Goal: Information Seeking & Learning: Learn about a topic

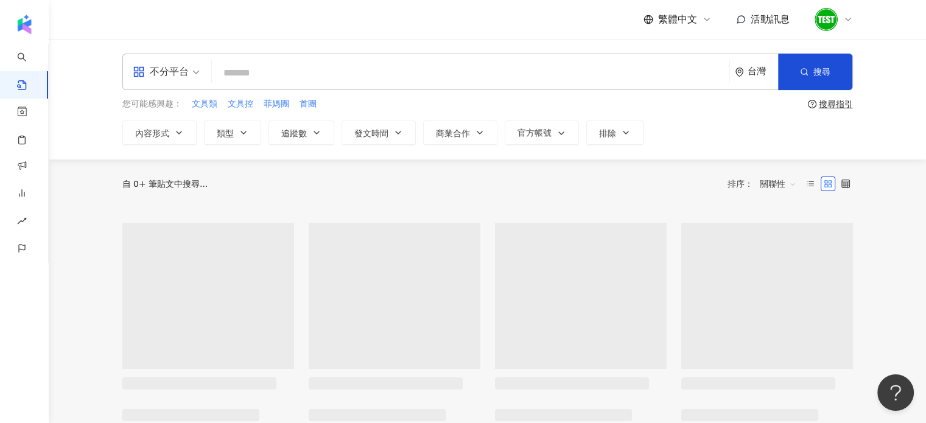
click at [845, 19] on icon at bounding box center [849, 20] width 10 height 10
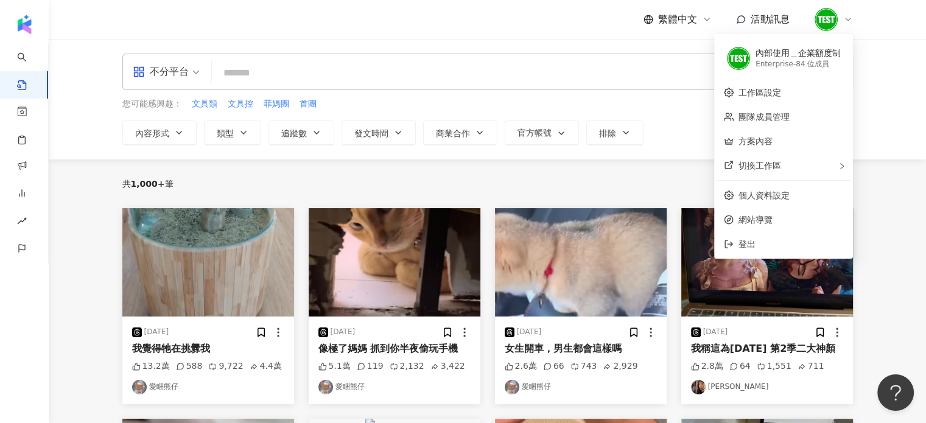
click at [845, 19] on icon at bounding box center [849, 20] width 10 height 10
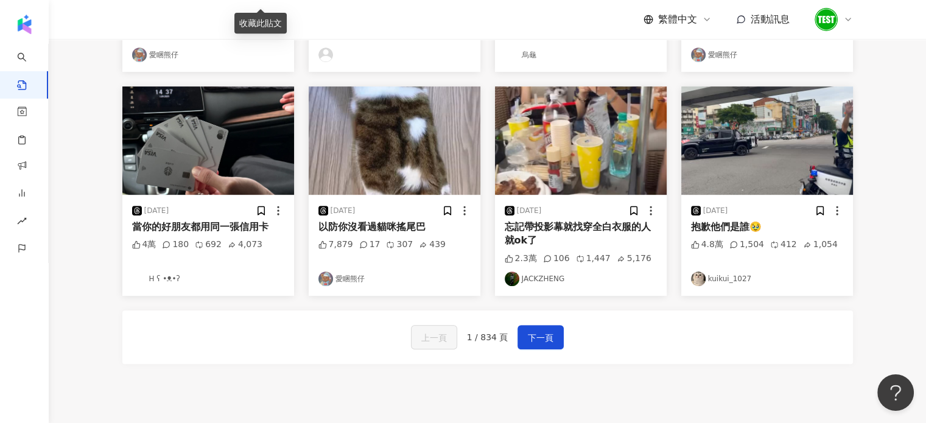
scroll to position [558, 0]
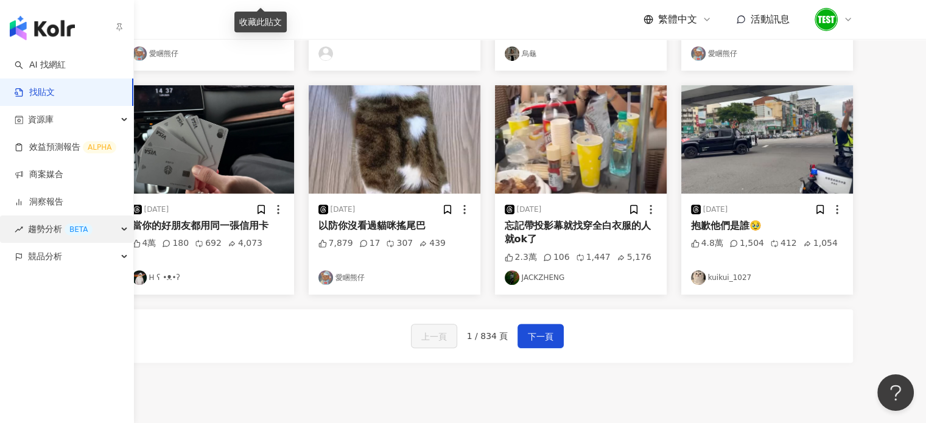
click at [58, 229] on span "趨勢分析 BETA" at bounding box center [60, 229] width 65 height 27
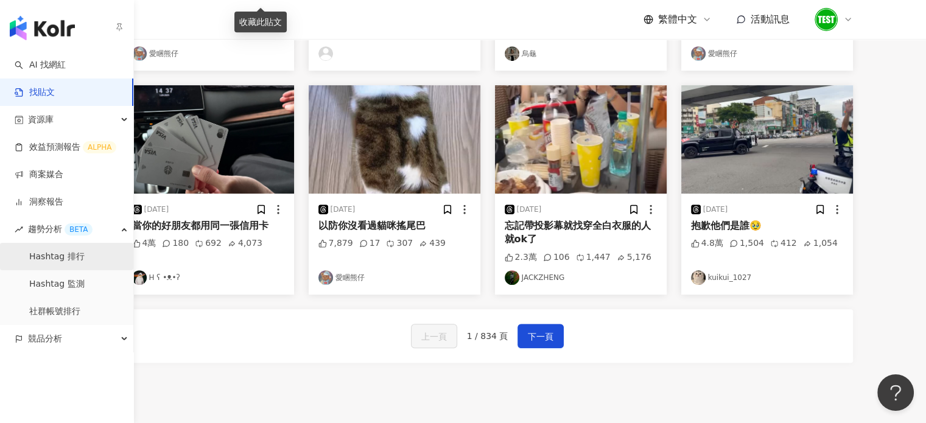
click at [49, 263] on link "Hashtag 排行" at bounding box center [56, 257] width 55 height 12
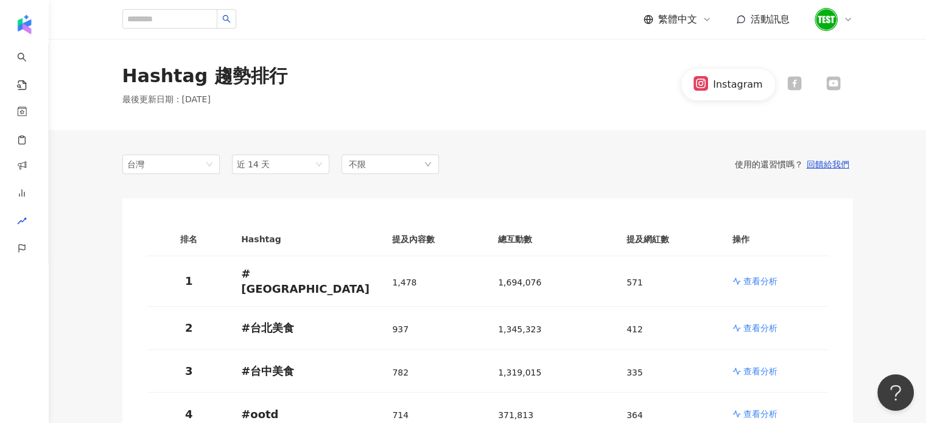
click at [495, 249] on th "總互動數" at bounding box center [553, 240] width 129 height 34
click at [746, 283] on p "查看分析" at bounding box center [761, 281] width 34 height 12
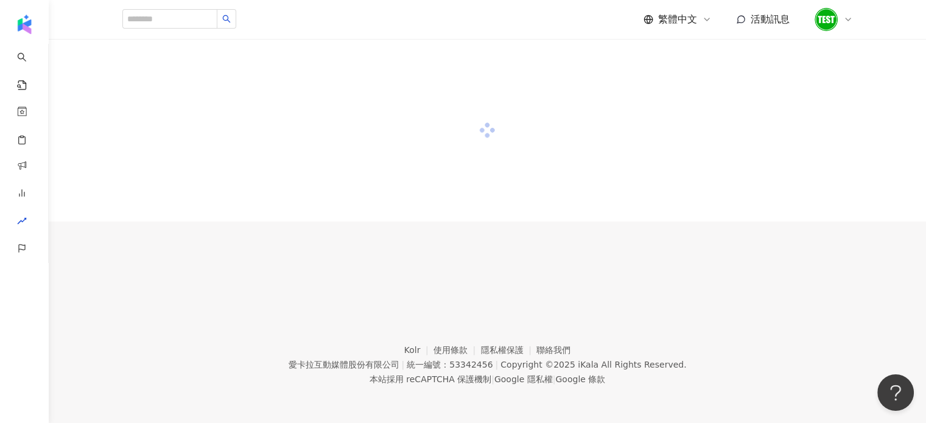
click at [746, 283] on div at bounding box center [488, 163] width 878 height 249
click at [891, 392] on button "Open Beacon popover" at bounding box center [893, 390] width 37 height 37
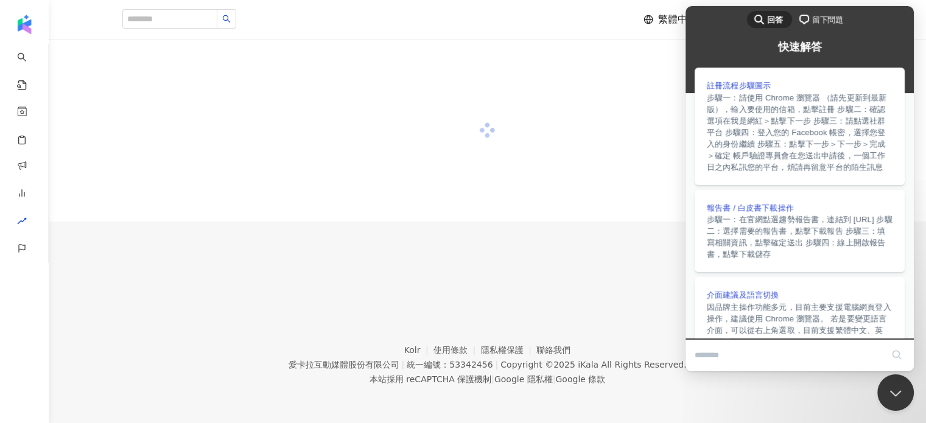
click at [788, 361] on input "Search Doc articles" at bounding box center [789, 356] width 188 height 26
type input "*********"
click button "search" at bounding box center [896, 354] width 19 height 19
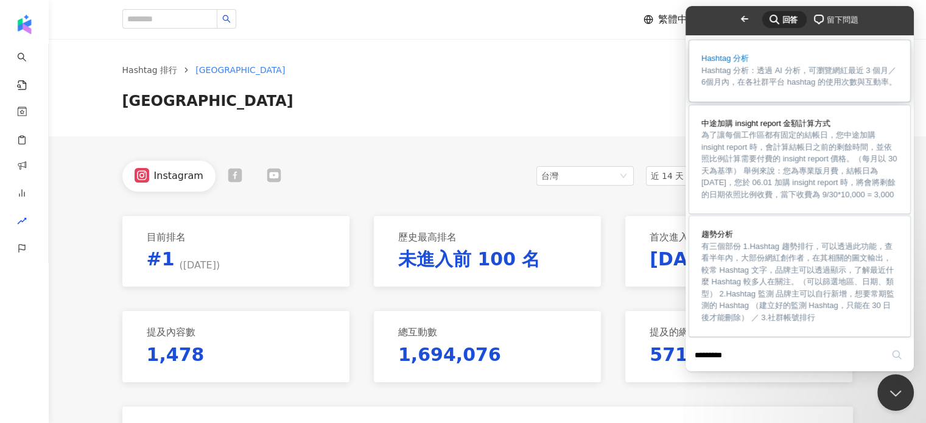
click at [788, 66] on link "Hashtag 分析 Hashtag 分析：透過 AI 分析，可瀏覽網紅最近 3 個月／6個月內，在各社群平台 hashtag 的使用次數與互動率。" at bounding box center [800, 71] width 221 height 62
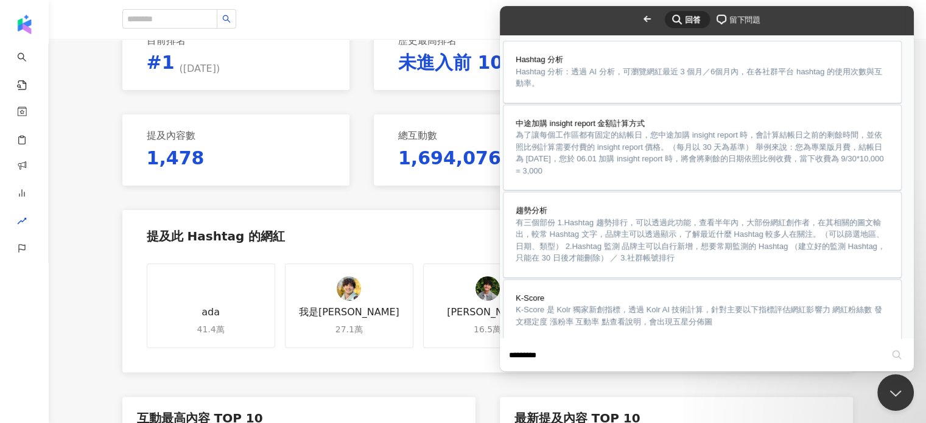
scroll to position [256, 0]
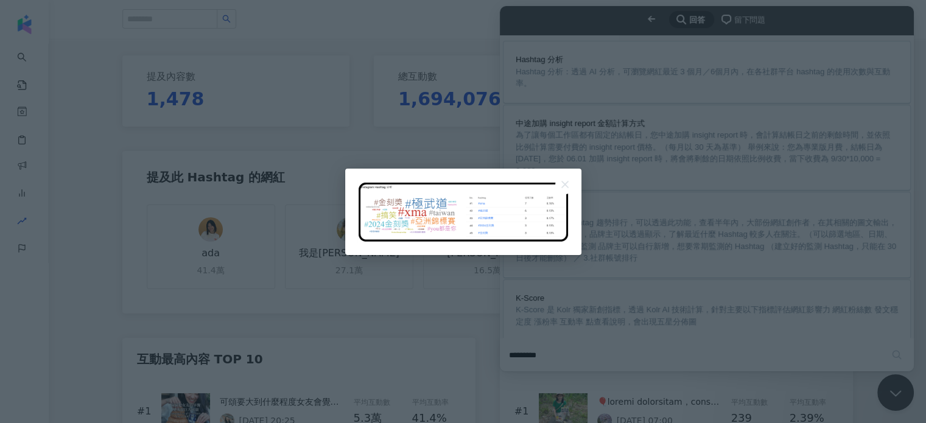
scroll to position [0, 0]
click at [568, 185] on button "Close" at bounding box center [565, 184] width 19 height 19
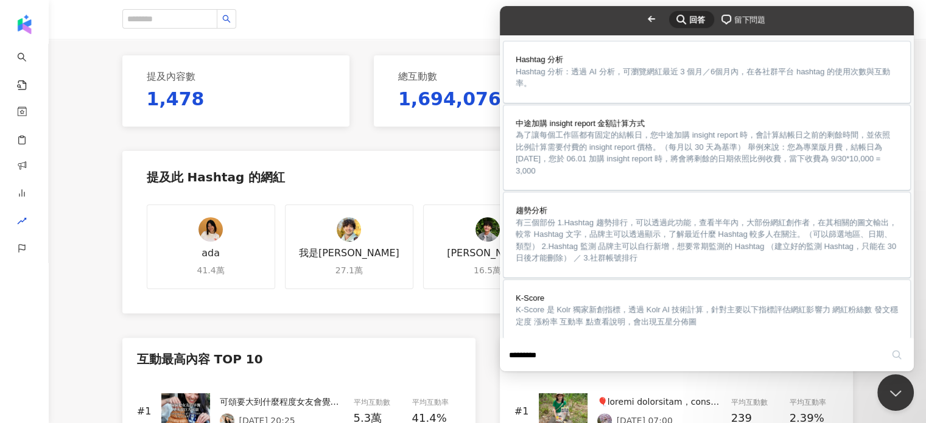
click at [523, 372] on button "Close" at bounding box center [512, 380] width 22 height 16
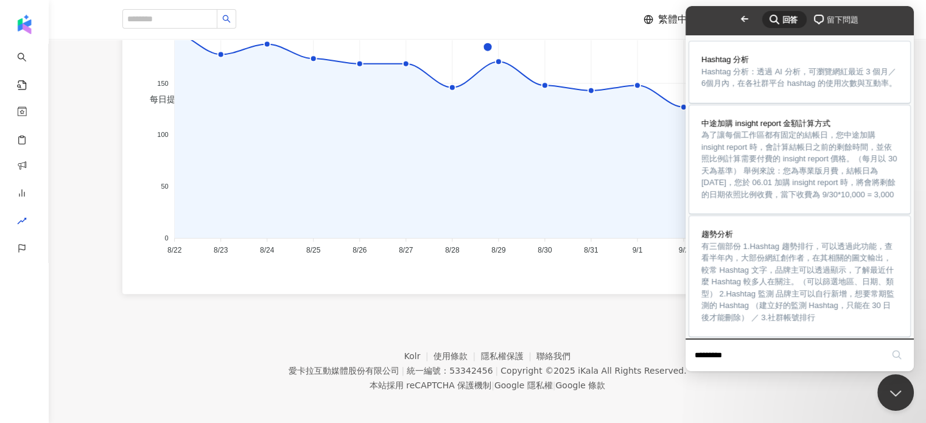
scroll to position [942, 0]
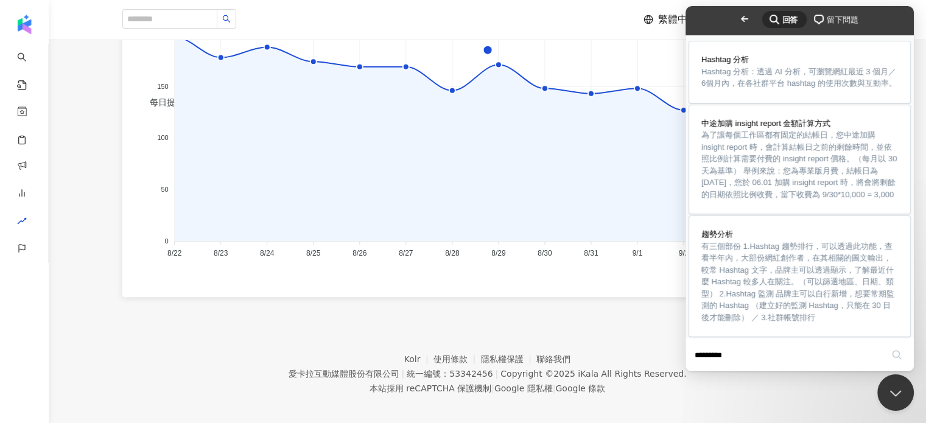
click at [551, 224] on foreignobject "每日提及內容數量" at bounding box center [488, 131] width 682 height 264
click at [722, 314] on span "有三個部份 1.Hashtag 趨勢排行，可以透過此功能，查看半年內，大部份網紅創作者，在其相關的圖文輸出，較常 Hashtag 文字，品牌主可以透過顯示，了…" at bounding box center [798, 281] width 193 height 80
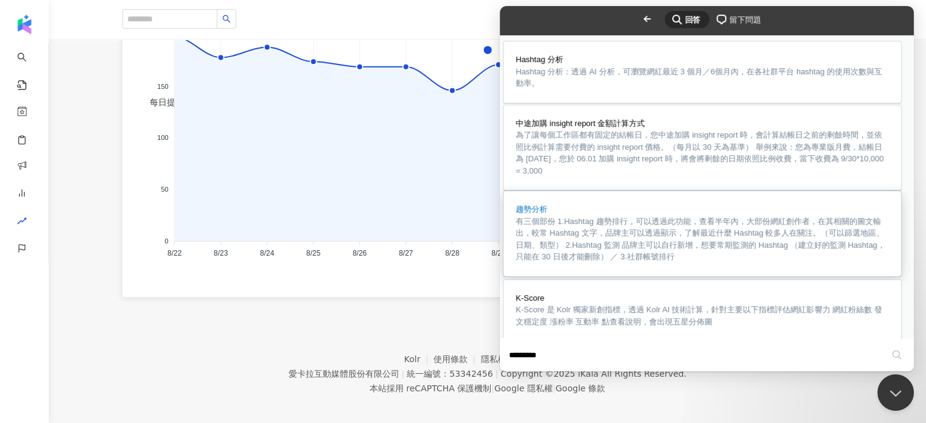
scroll to position [195, 0]
click at [523, 372] on button "Close" at bounding box center [512, 380] width 22 height 16
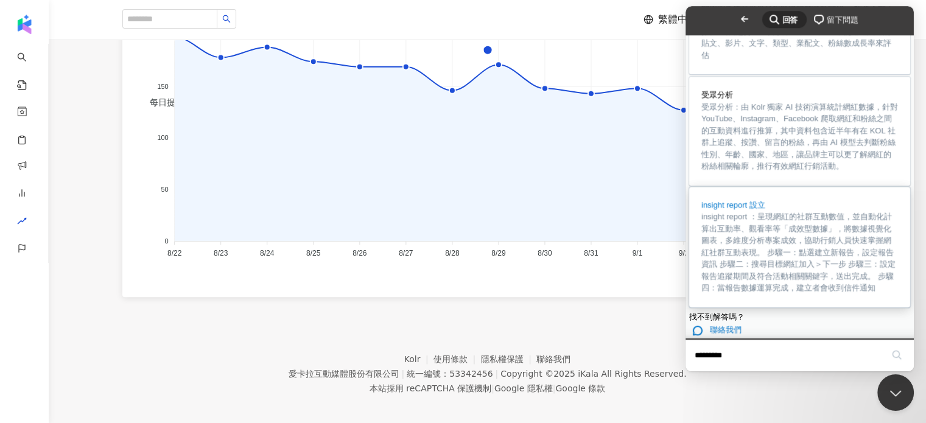
scroll to position [819, 0]
click at [645, 321] on footer "Kolr 使用條款 隱私權保護 聯絡我們 愛[PERSON_NAME]互動媒體股份有限公司 | 統一編號：53342456 | Copyright © 202…" at bounding box center [488, 364] width 878 height 135
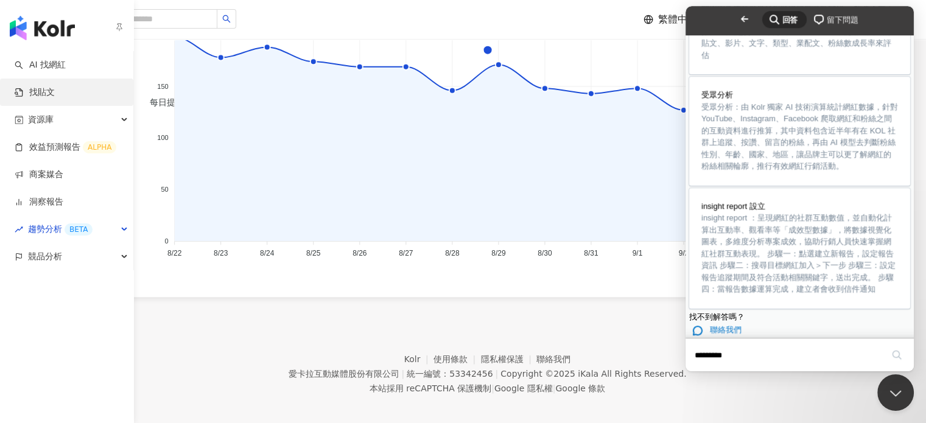
click at [21, 86] on link "找貼文" at bounding box center [35, 92] width 40 height 12
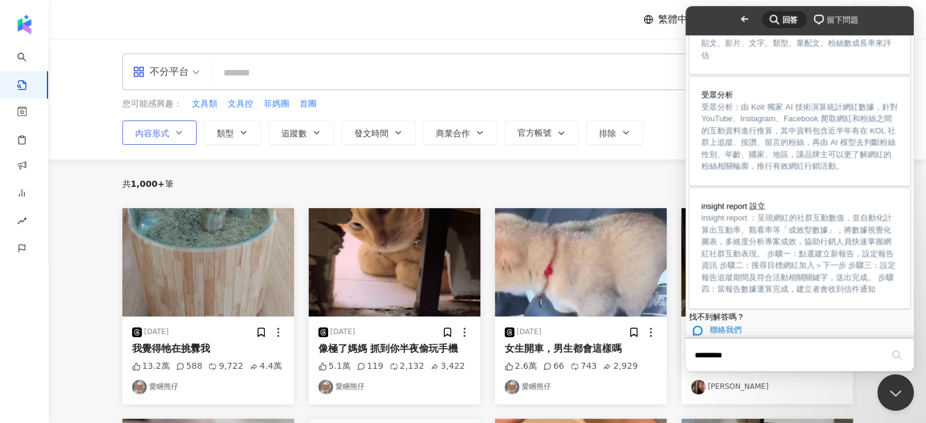
click at [164, 135] on span "內容形式" at bounding box center [152, 134] width 34 height 10
click at [230, 129] on span "類型" at bounding box center [225, 134] width 17 height 10
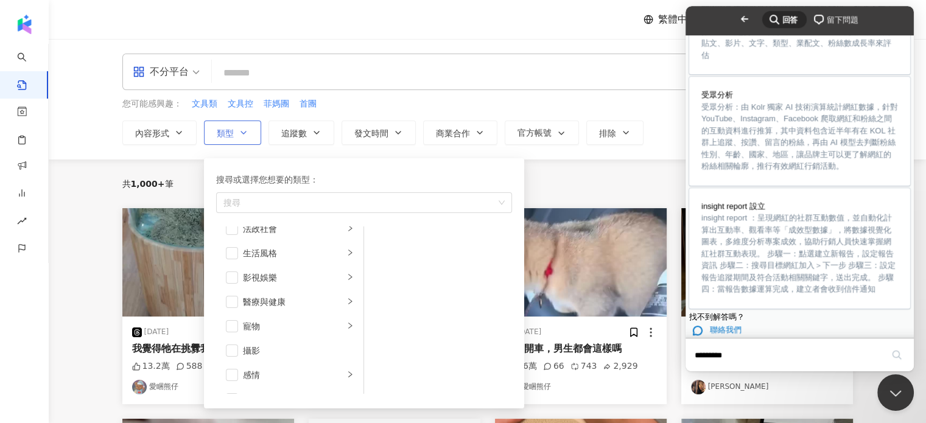
scroll to position [422, 0]
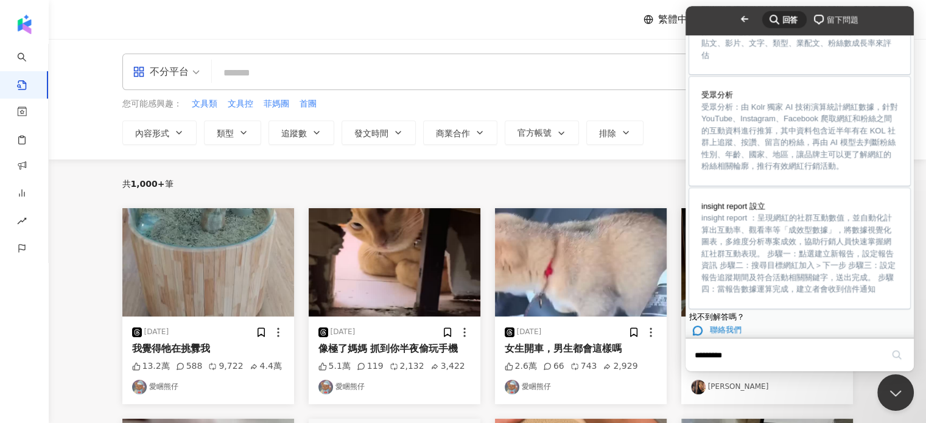
click at [527, 77] on input "search" at bounding box center [471, 73] width 508 height 26
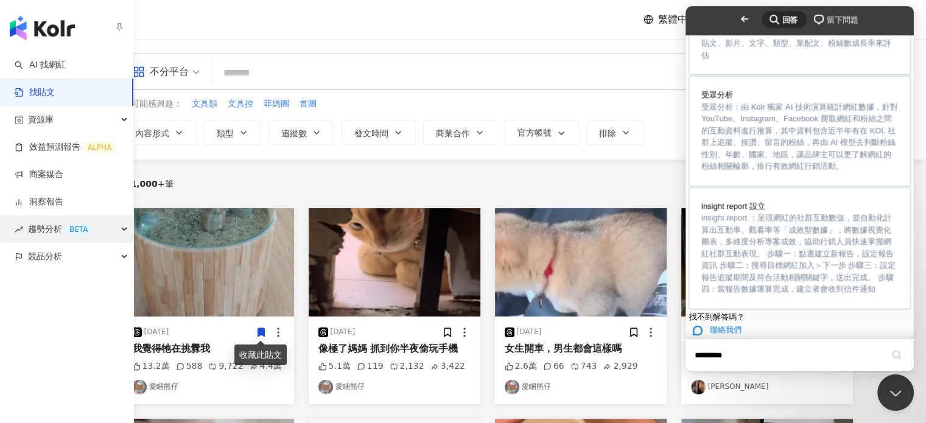
click at [32, 236] on span "趨勢分析 BETA" at bounding box center [60, 229] width 65 height 27
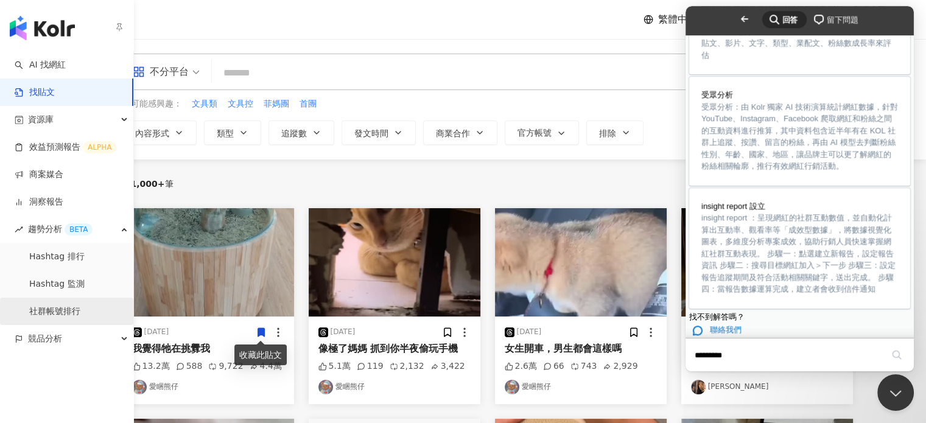
click at [49, 312] on link "社群帳號排行" at bounding box center [54, 312] width 51 height 12
